Goal: Check status: Check status

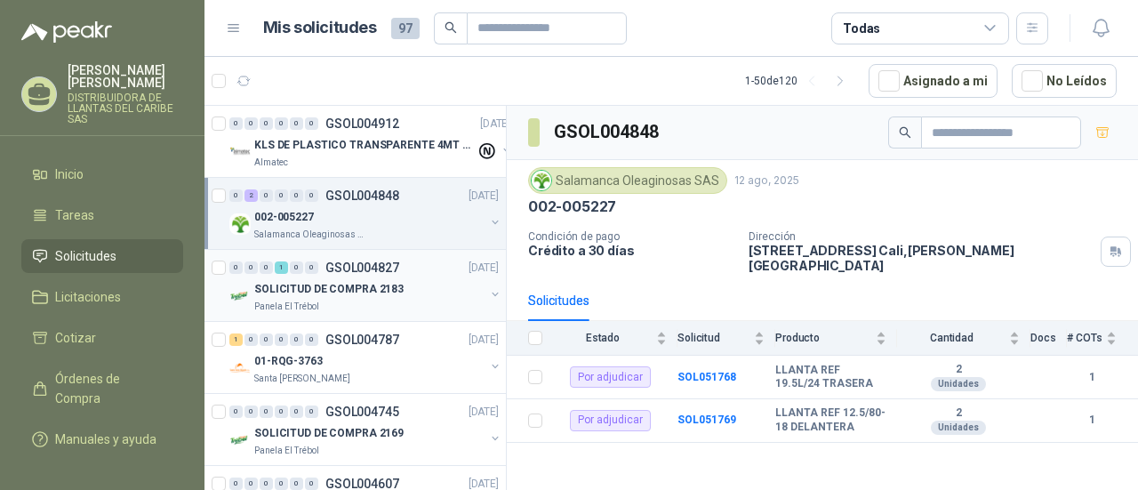
click at [279, 292] on p "SOLICITUD DE COMPRA 2183" at bounding box center [328, 289] width 149 height 17
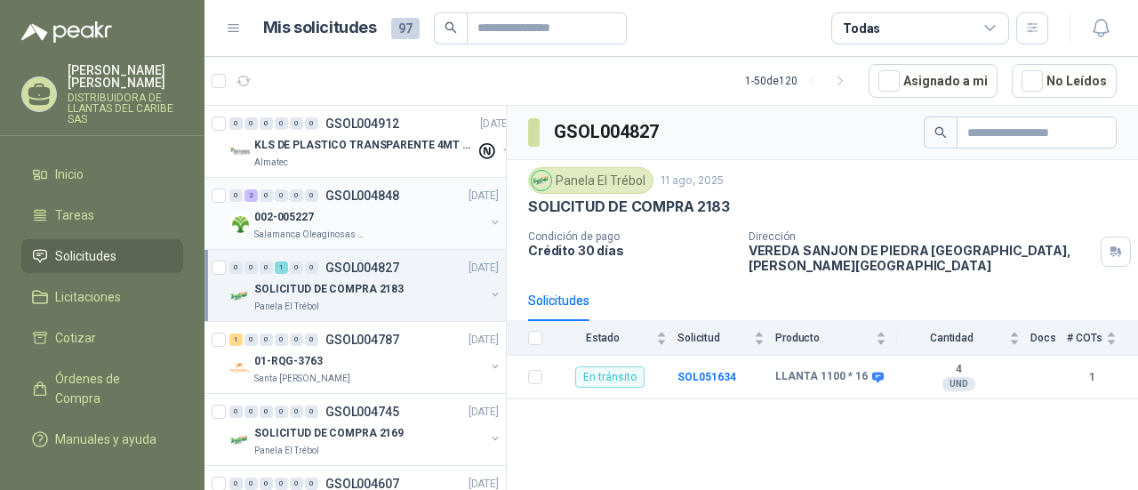
click at [268, 232] on p "Salamanca Oleaginosas SAS" at bounding box center [310, 235] width 112 height 14
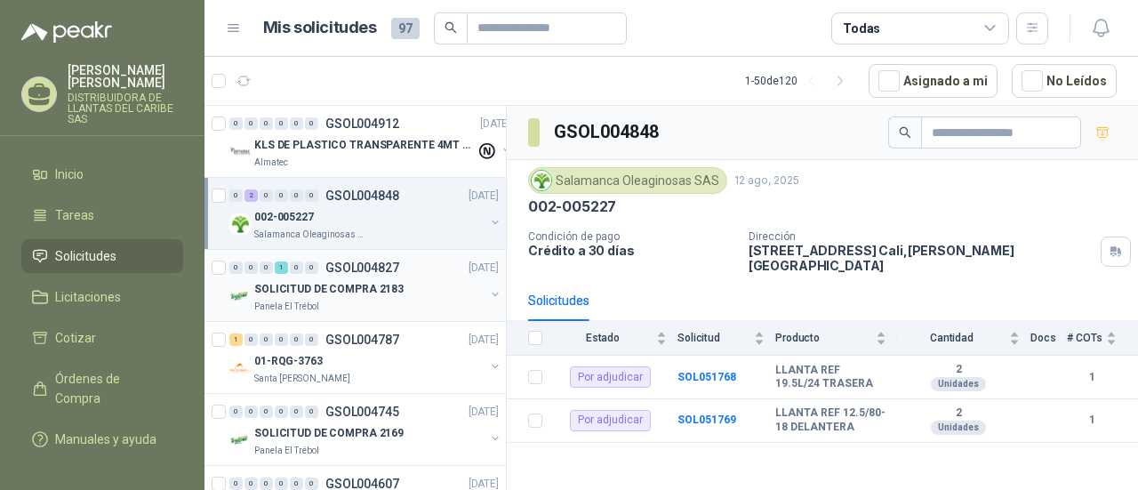
click at [328, 286] on p "SOLICITUD DE COMPRA 2183" at bounding box center [328, 289] width 149 height 17
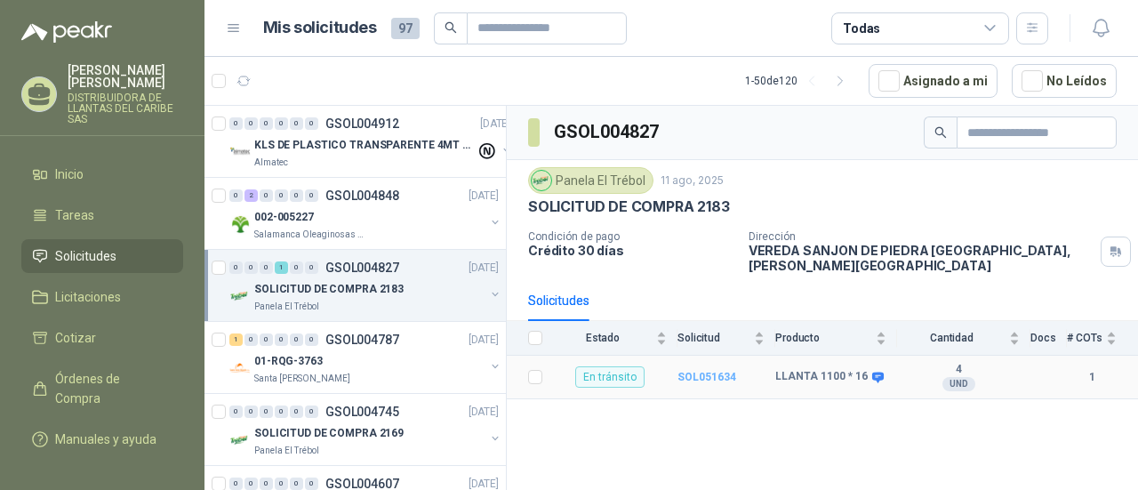
click at [724, 371] on b "SOL051634" at bounding box center [706, 377] width 59 height 12
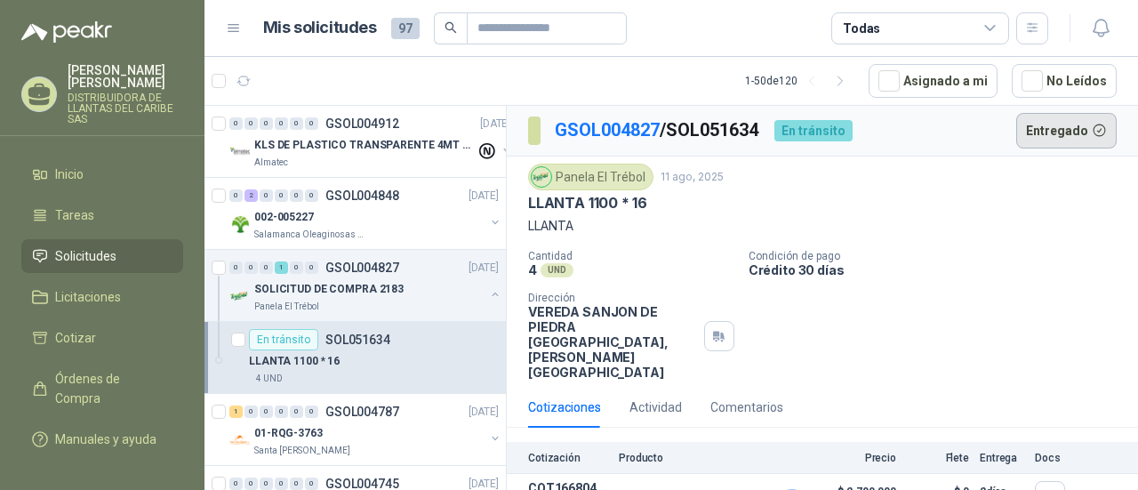
click at [1071, 137] on button "Entregado" at bounding box center [1066, 131] width 101 height 36
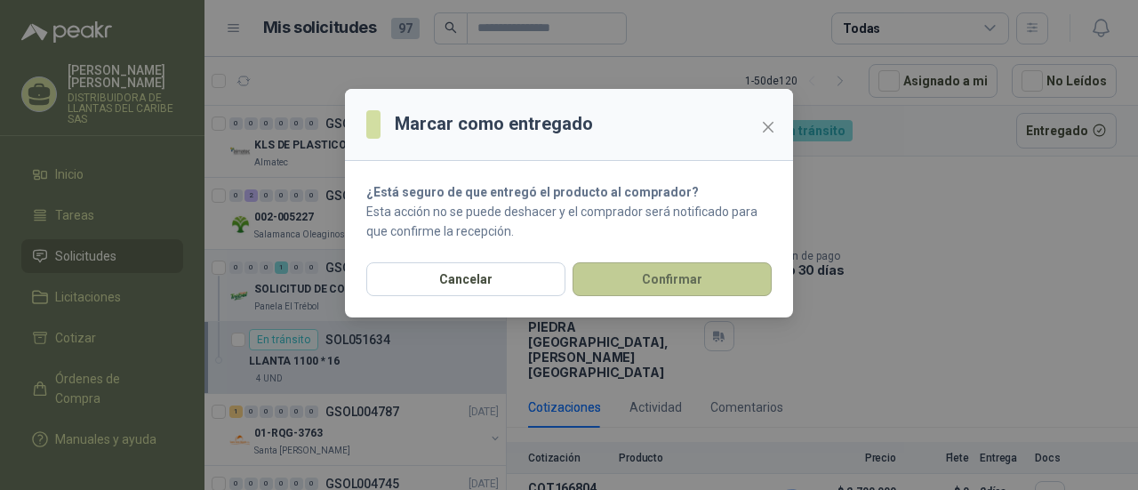
click at [706, 287] on button "Confirmar" at bounding box center [672, 279] width 199 height 34
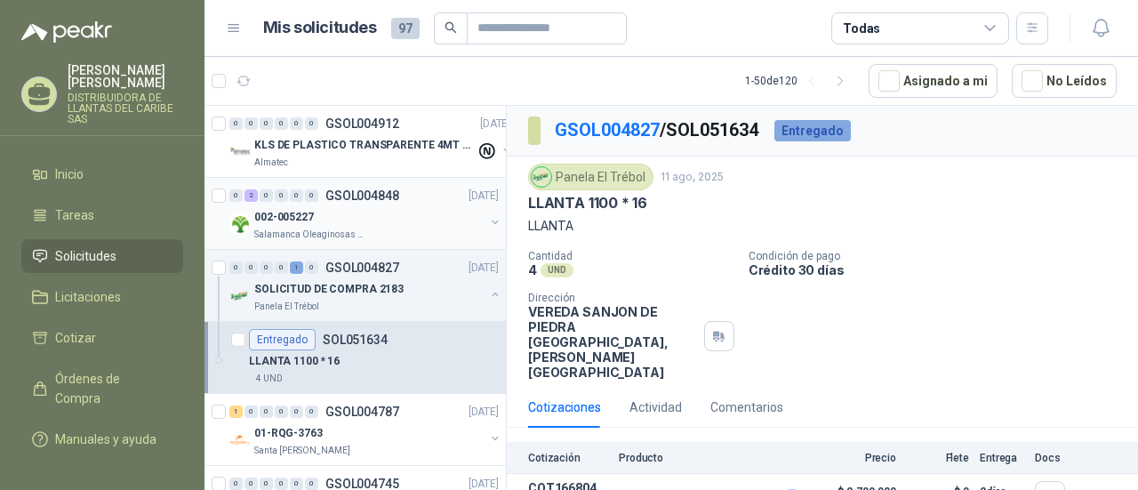
click at [314, 214] on div "002-005227" at bounding box center [369, 216] width 230 height 21
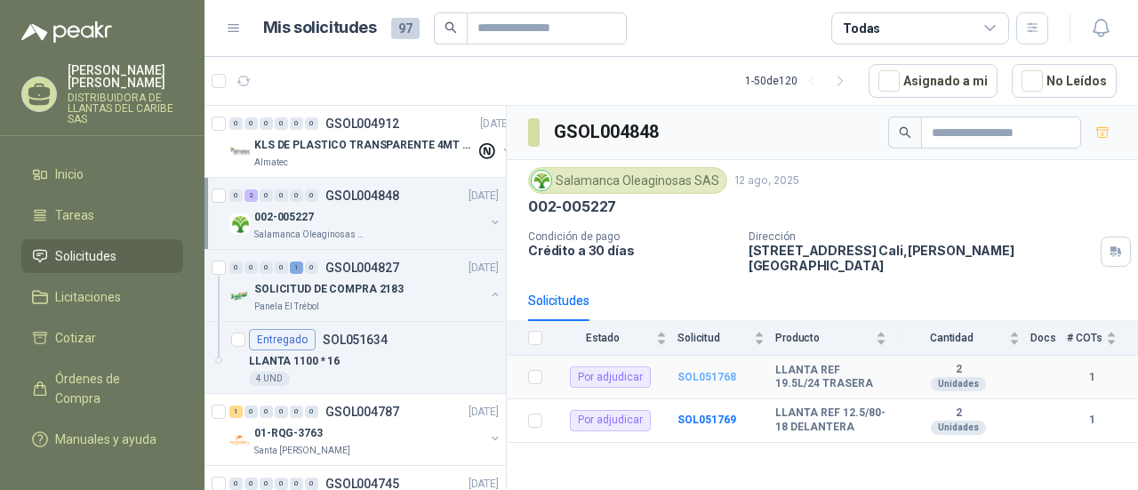
click at [728, 371] on b "SOL051768" at bounding box center [706, 377] width 59 height 12
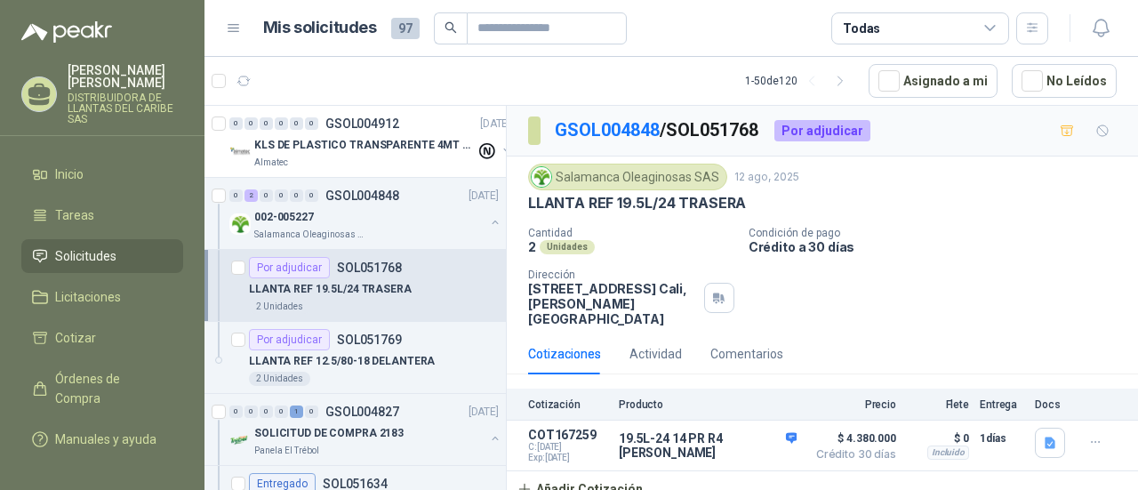
click at [775, 35] on article "Mis solicitudes 97 Todas" at bounding box center [656, 28] width 786 height 32
click at [357, 239] on p "Salamanca Oleaginosas SAS" at bounding box center [310, 235] width 112 height 14
